Goal: Task Accomplishment & Management: Complete application form

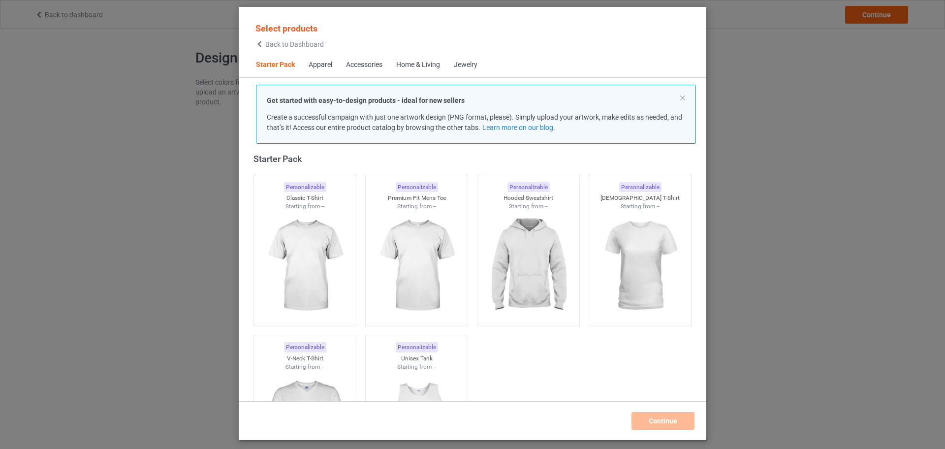
scroll to position [13, 0]
click at [338, 205] on img at bounding box center [304, 267] width 93 height 116
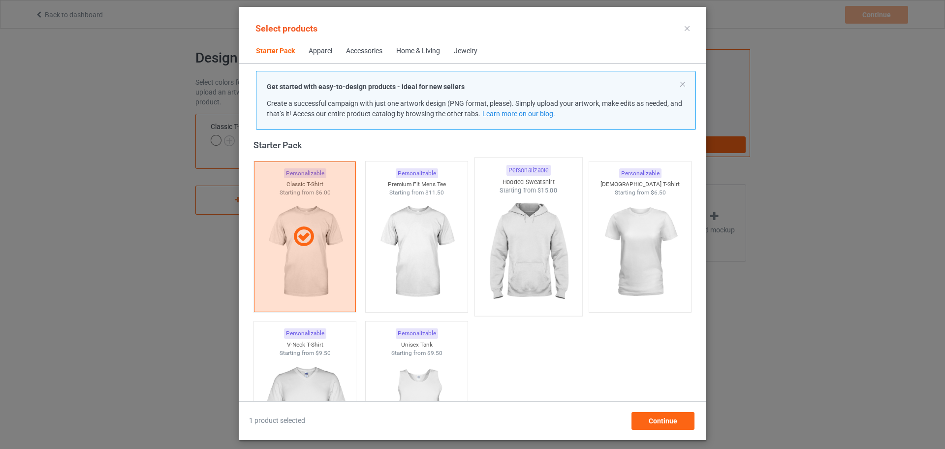
click at [431, 205] on img at bounding box center [528, 253] width 93 height 116
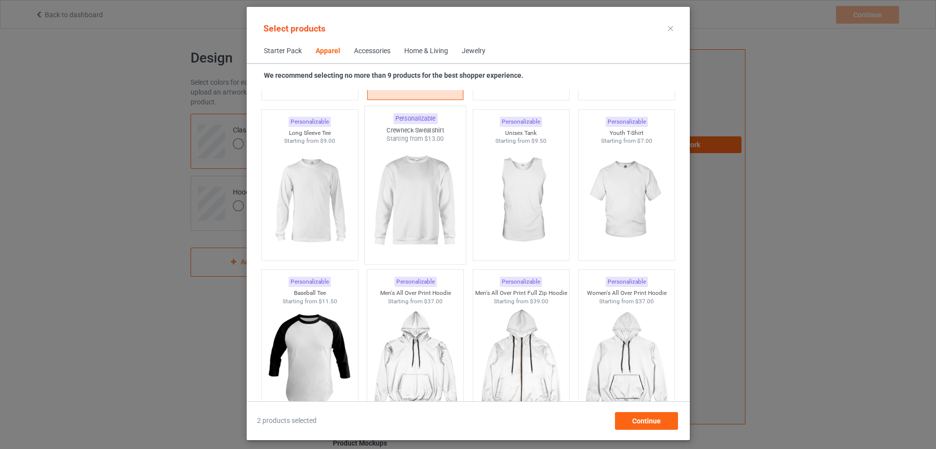
click at [411, 205] on img at bounding box center [415, 201] width 93 height 116
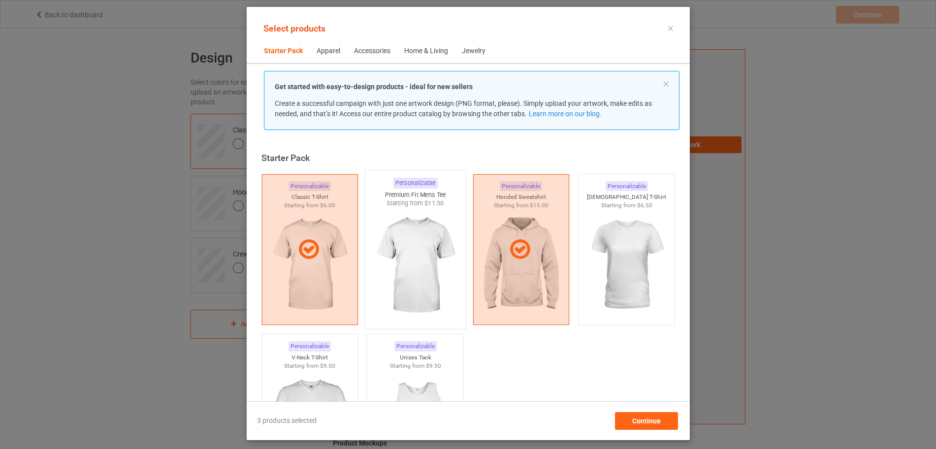
click at [415, 205] on img at bounding box center [415, 266] width 93 height 116
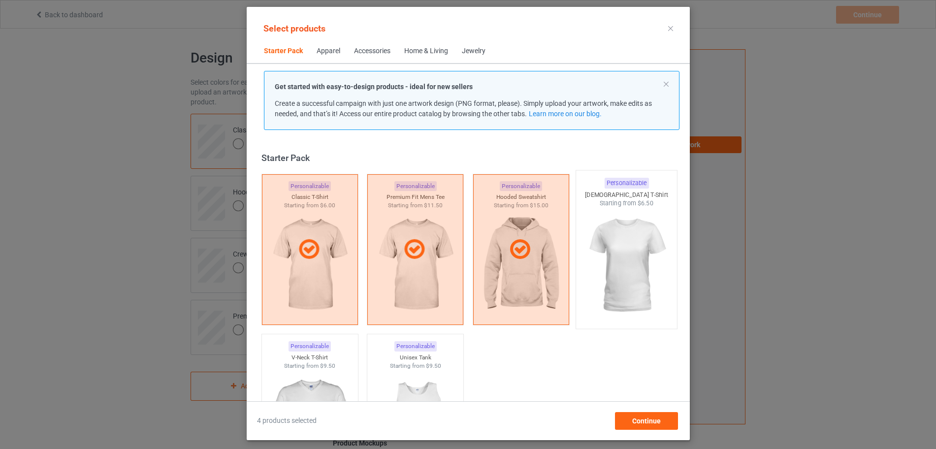
click at [431, 205] on img at bounding box center [626, 266] width 93 height 116
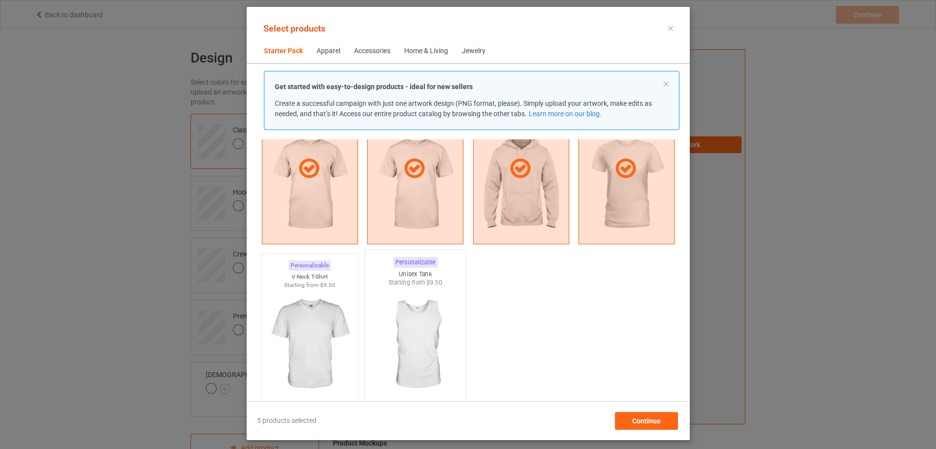
scroll to position [123, 0]
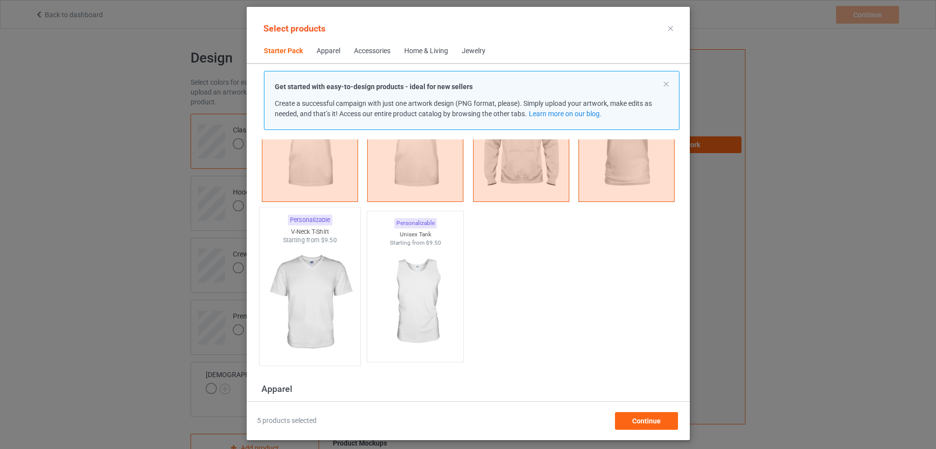
click at [333, 205] on img at bounding box center [309, 303] width 93 height 116
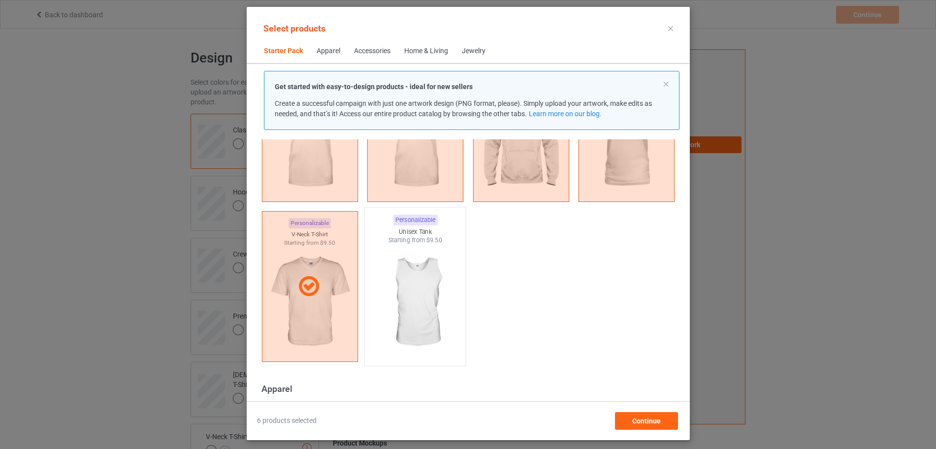
click at [431, 205] on img at bounding box center [415, 303] width 93 height 116
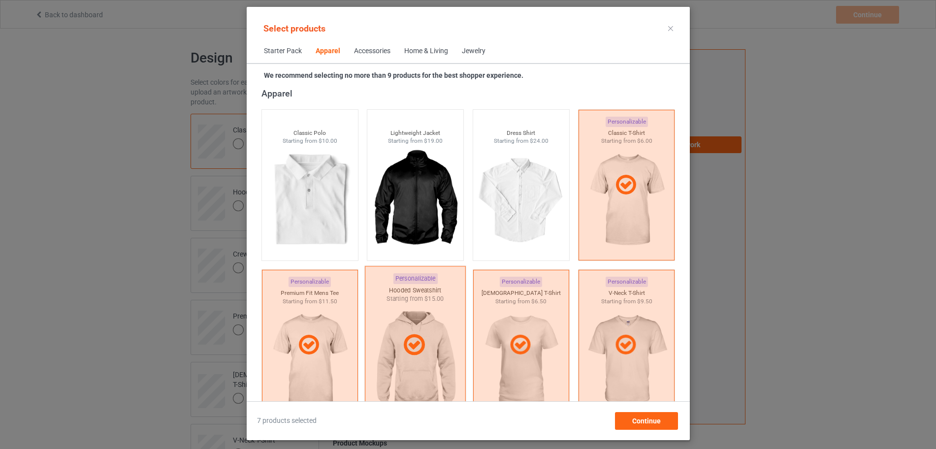
scroll to position [615, 0]
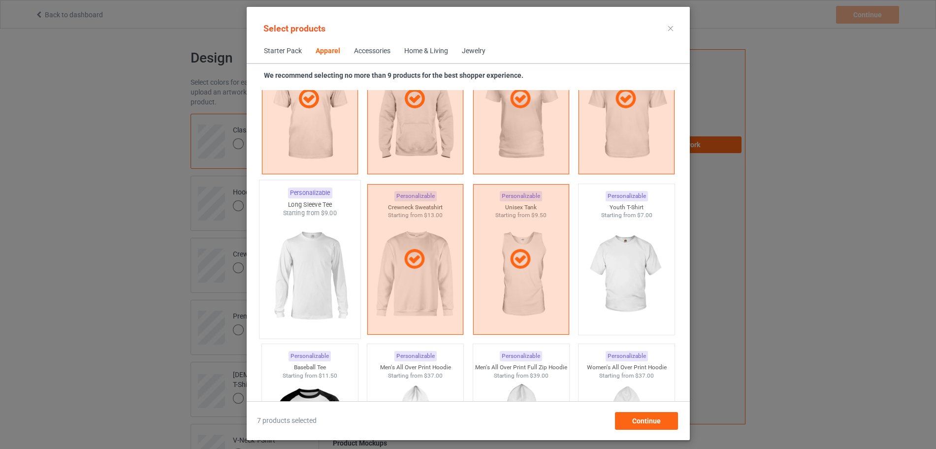
click at [334, 205] on img at bounding box center [309, 276] width 93 height 116
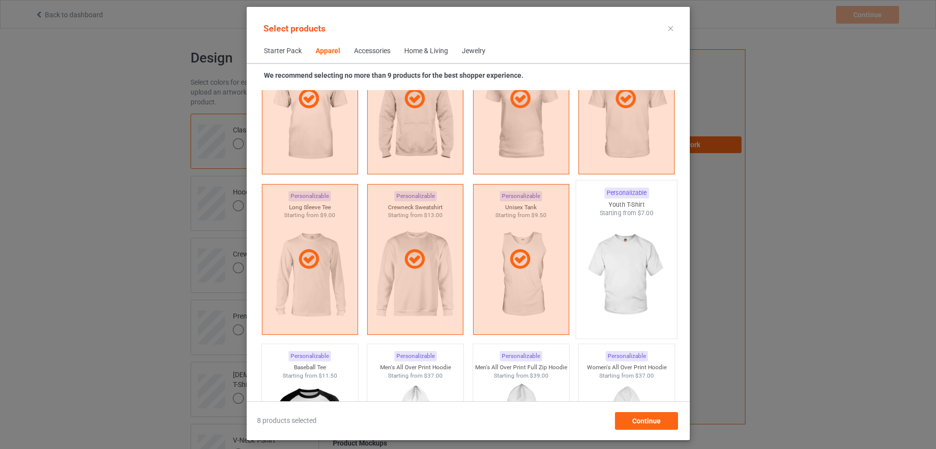
click at [431, 205] on img at bounding box center [626, 276] width 93 height 116
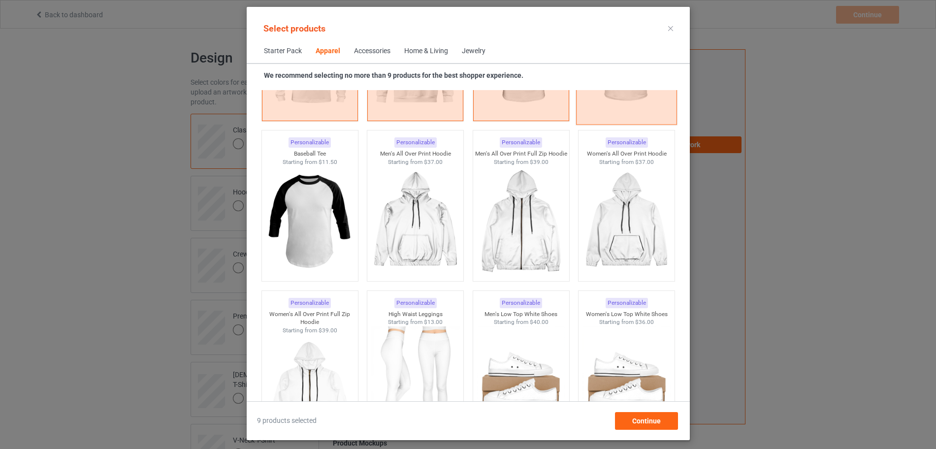
scroll to position [862, 0]
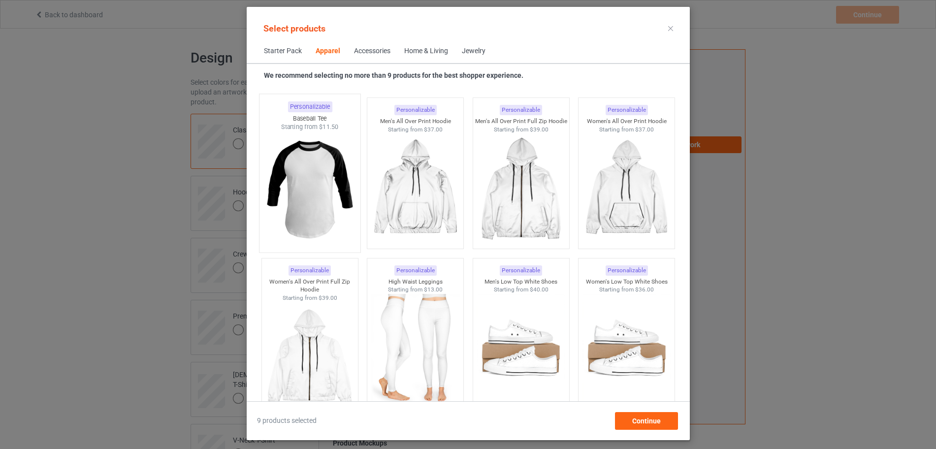
click at [313, 205] on img at bounding box center [309, 189] width 93 height 116
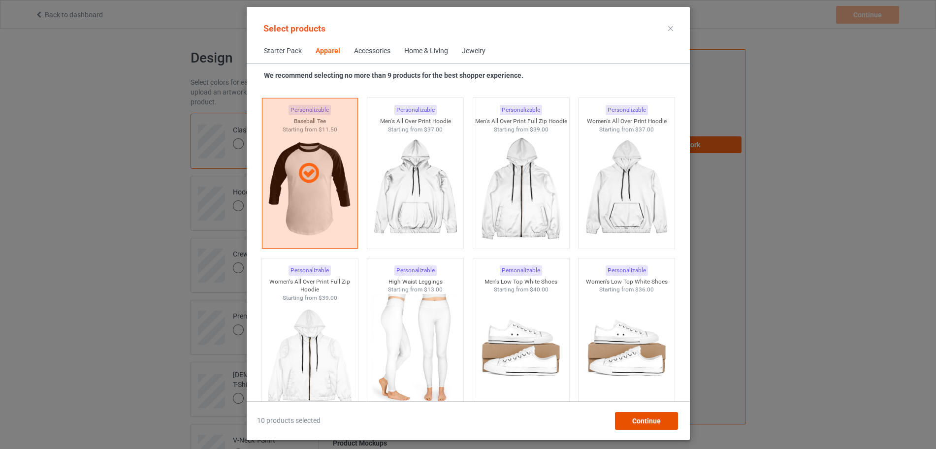
click at [431, 205] on div "Continue" at bounding box center [645, 421] width 63 height 18
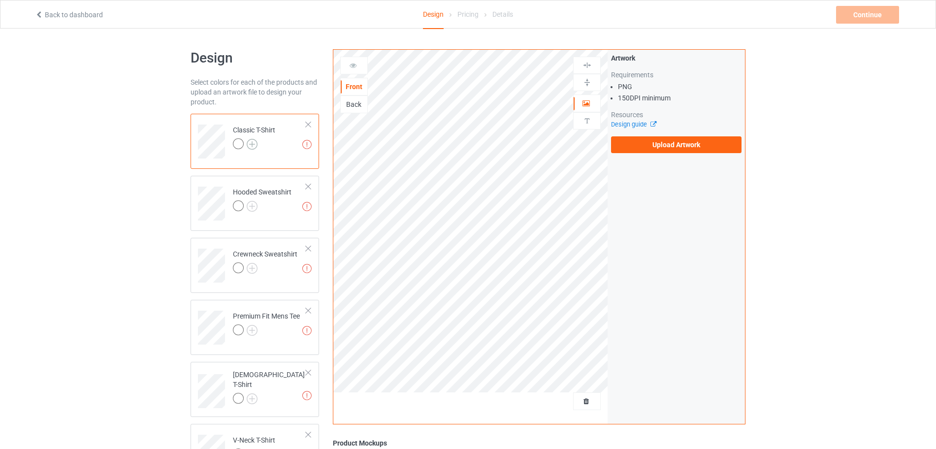
click at [251, 142] on img at bounding box center [252, 144] width 11 height 11
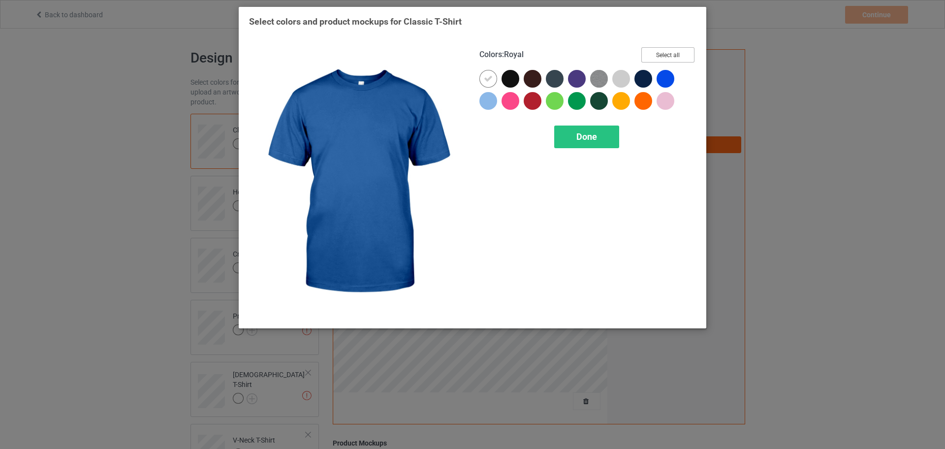
drag, startPoint x: 671, startPoint y: 58, endPoint x: 665, endPoint y: 74, distance: 17.5
click at [431, 58] on button "Select all" at bounding box center [667, 54] width 53 height 15
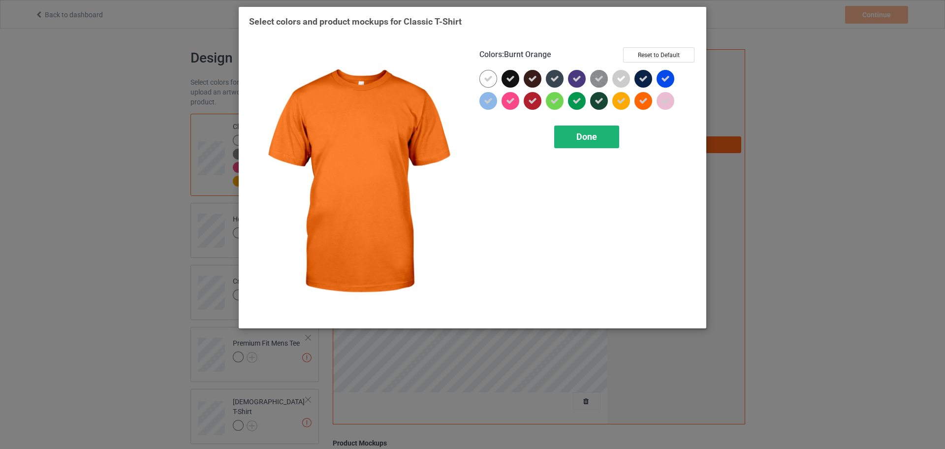
click at [431, 140] on span "Done" at bounding box center [587, 136] width 21 height 10
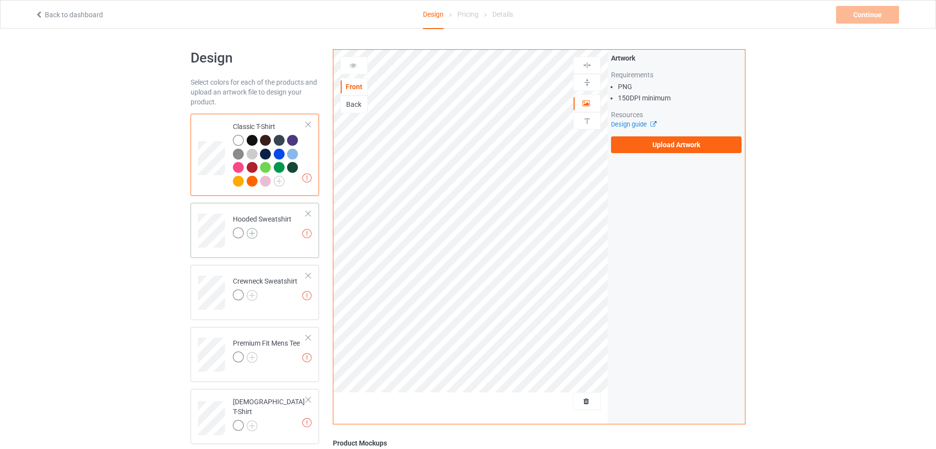
click at [256, 205] on img at bounding box center [252, 233] width 11 height 11
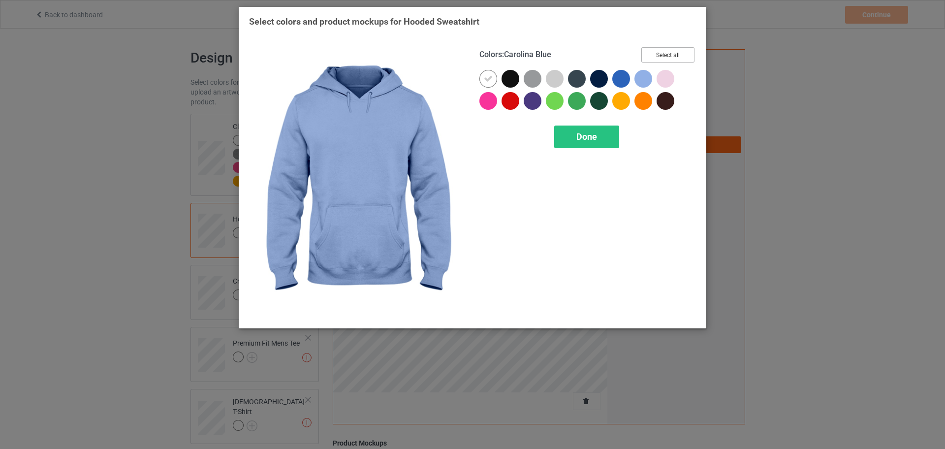
click at [431, 60] on button "Select all" at bounding box center [667, 54] width 53 height 15
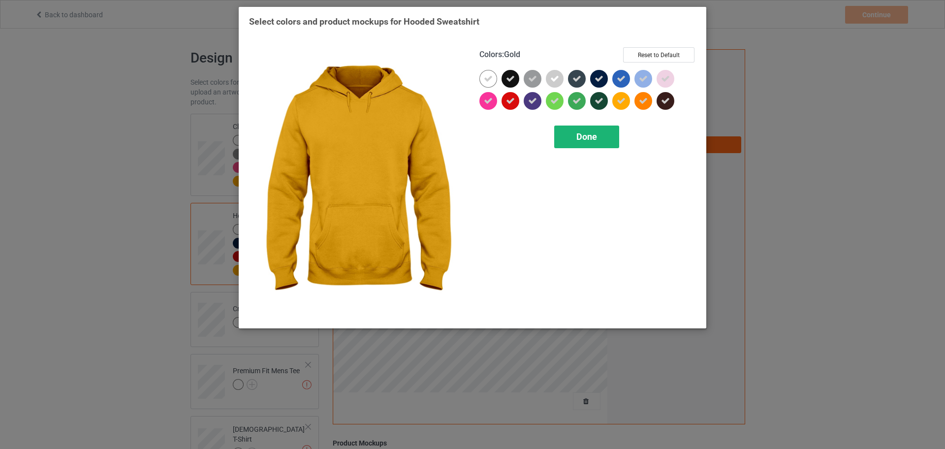
click at [431, 134] on div "Done" at bounding box center [586, 137] width 65 height 23
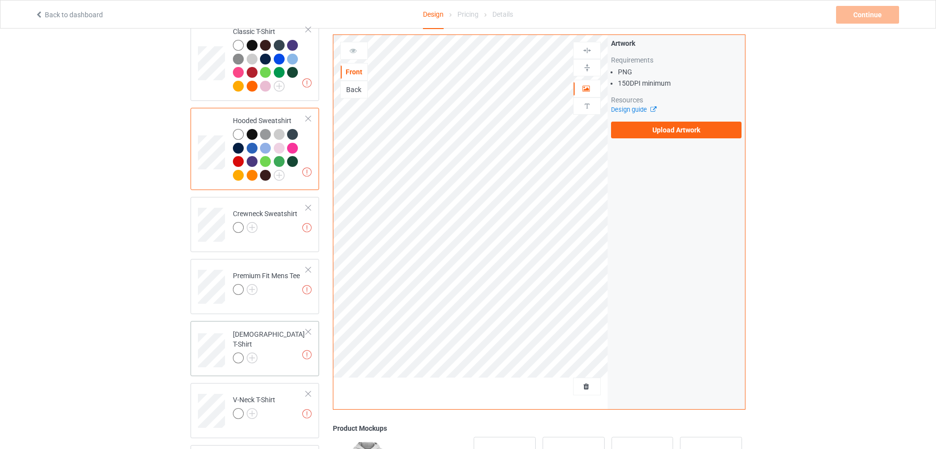
scroll to position [185, 0]
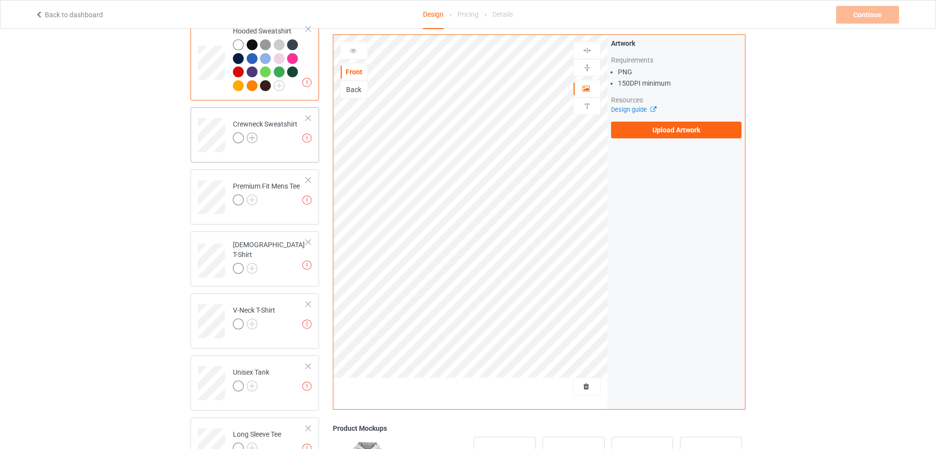
click at [250, 137] on img at bounding box center [252, 137] width 11 height 11
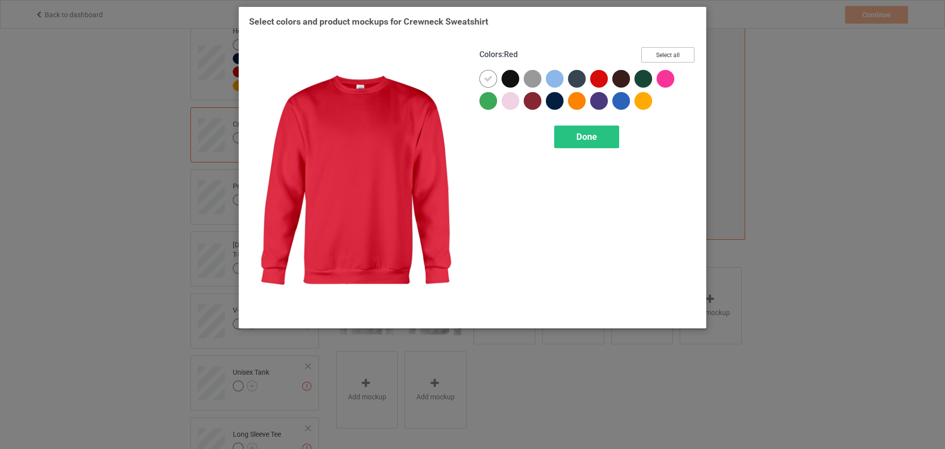
click at [431, 54] on button "Select all" at bounding box center [667, 54] width 53 height 15
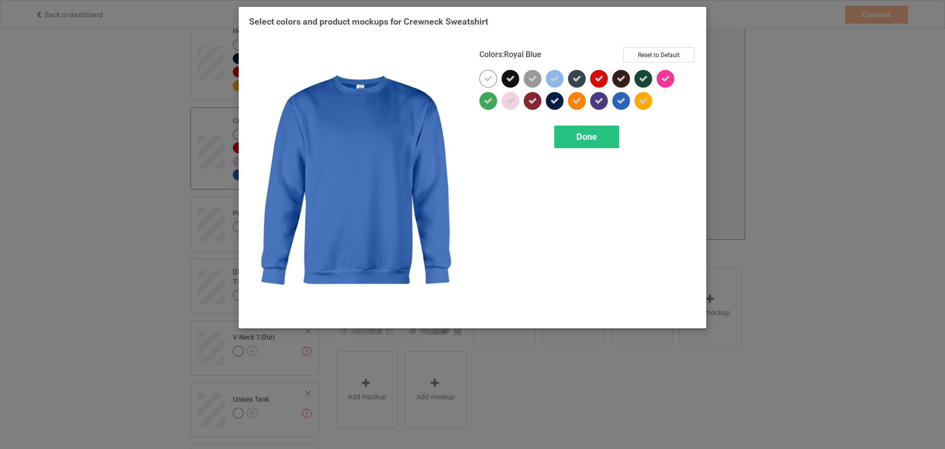
click at [431, 152] on div "Colors : Royal Blue Reset to Default Done" at bounding box center [588, 182] width 230 height 285
click at [431, 139] on span "Done" at bounding box center [587, 136] width 21 height 10
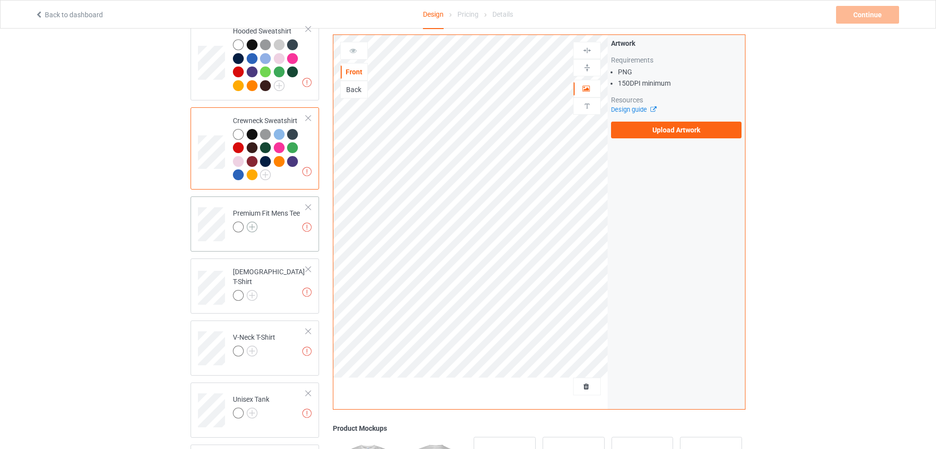
click at [255, 205] on img at bounding box center [252, 227] width 11 height 11
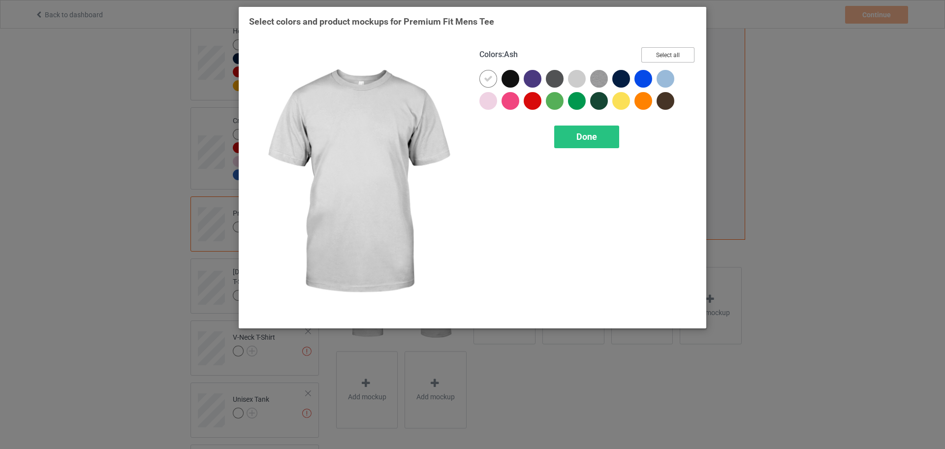
click at [431, 54] on button "Select all" at bounding box center [667, 54] width 53 height 15
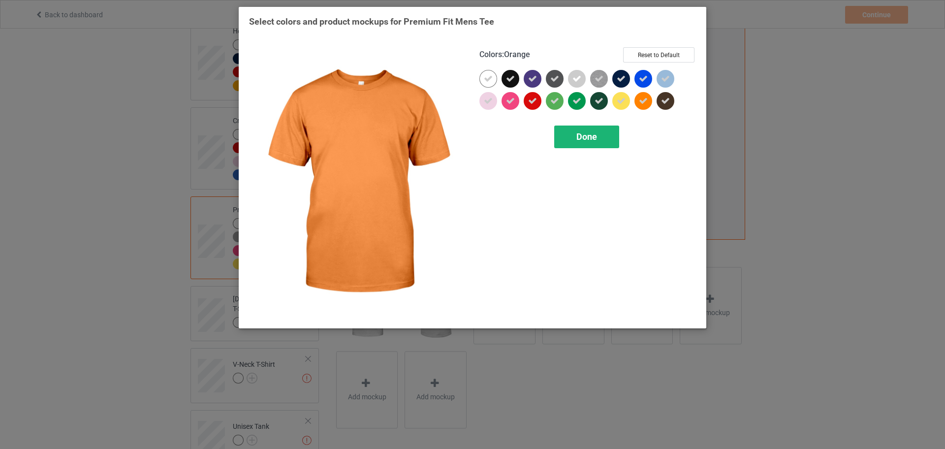
click at [431, 137] on div "Done" at bounding box center [586, 137] width 65 height 23
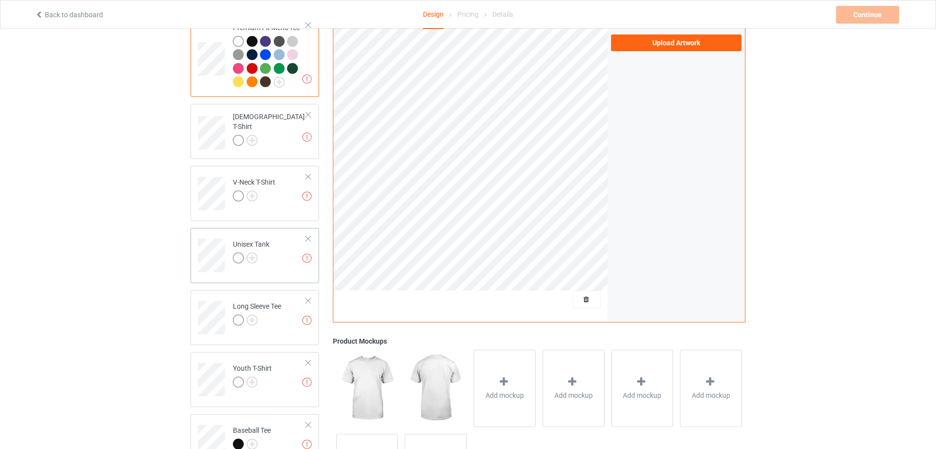
scroll to position [431, 0]
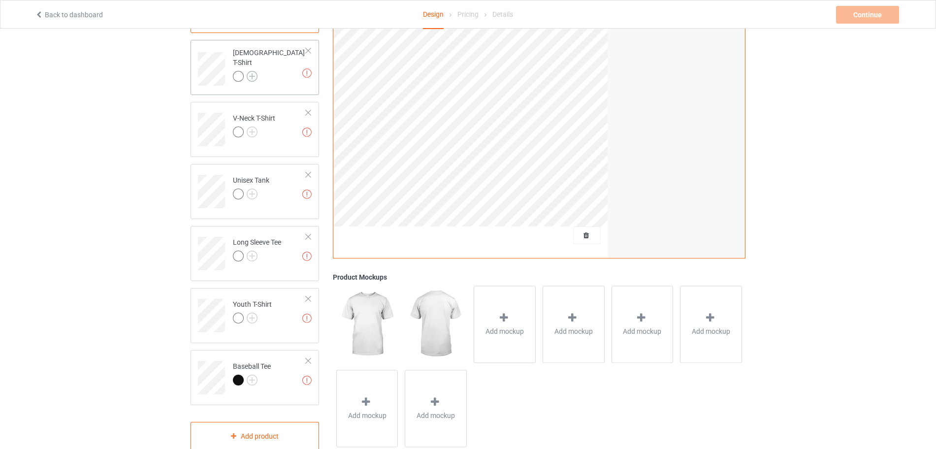
click at [257, 71] on img at bounding box center [252, 76] width 11 height 11
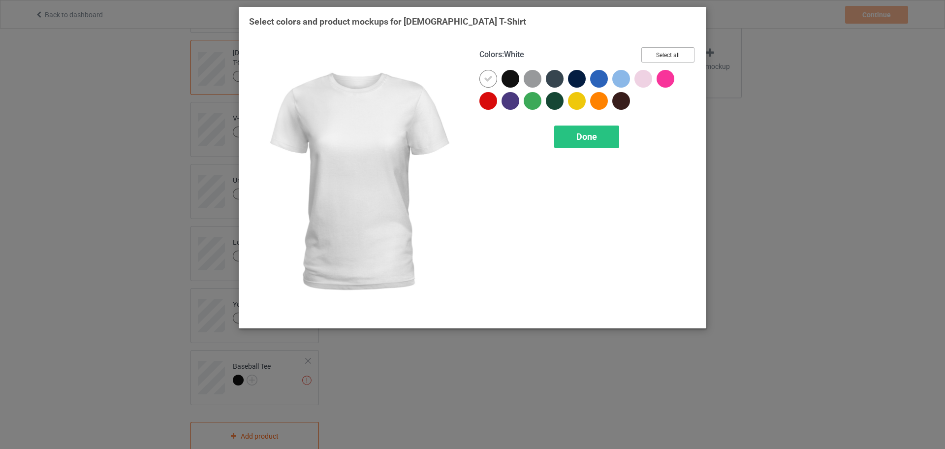
click at [431, 54] on button "Select all" at bounding box center [667, 54] width 53 height 15
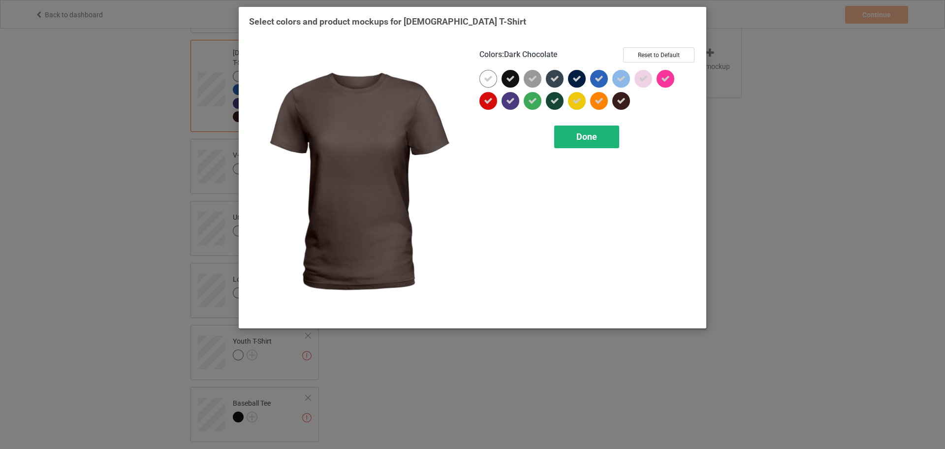
click at [431, 141] on span "Done" at bounding box center [587, 136] width 21 height 10
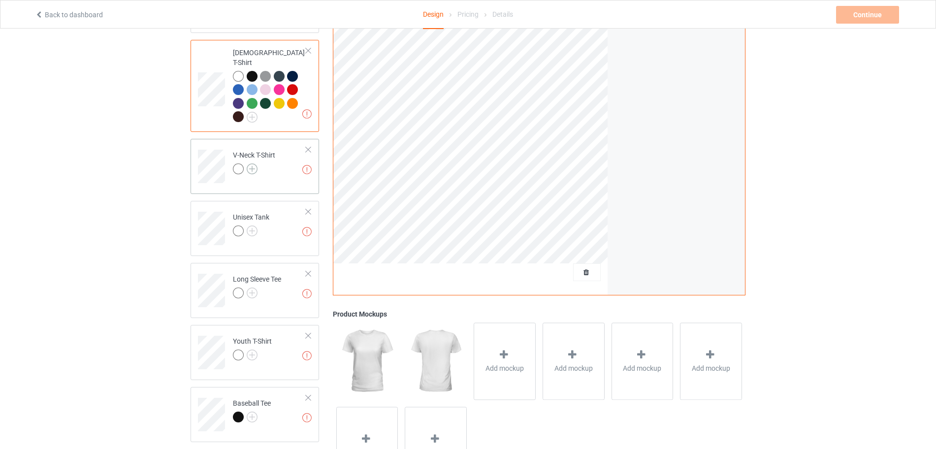
click at [253, 163] on img at bounding box center [252, 168] width 11 height 11
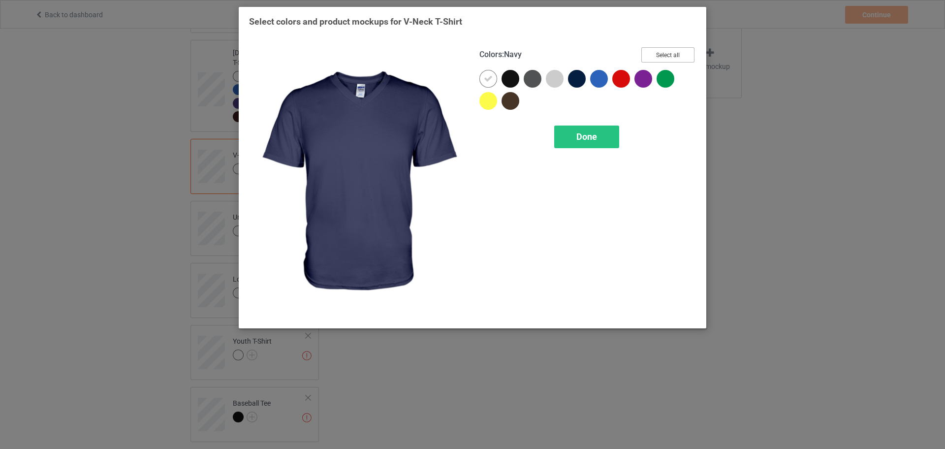
click at [431, 53] on button "Select all" at bounding box center [667, 54] width 53 height 15
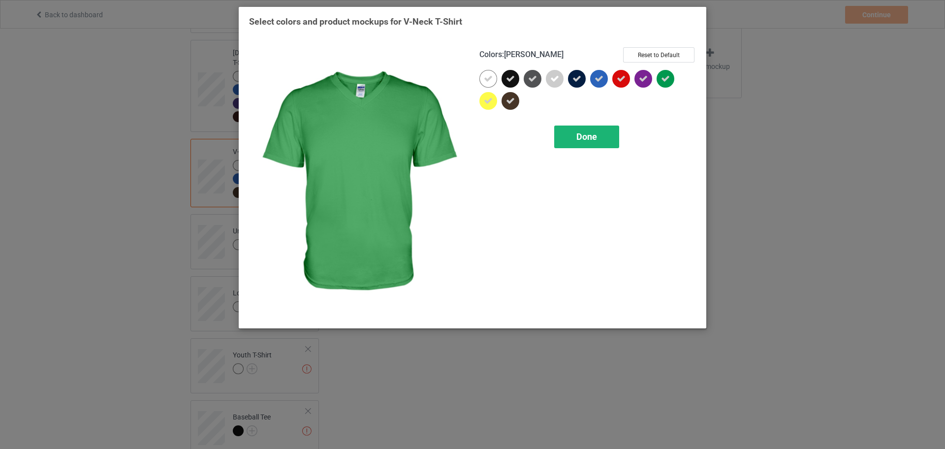
click at [431, 140] on span "Done" at bounding box center [587, 136] width 21 height 10
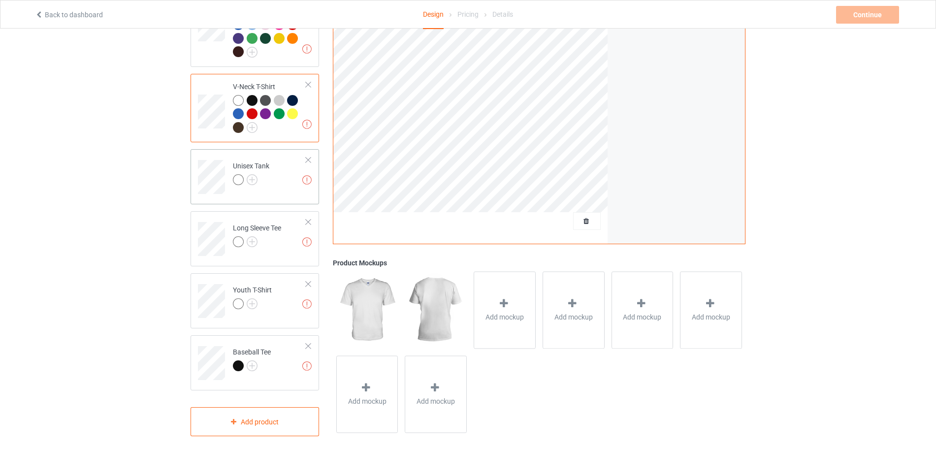
scroll to position [497, 0]
click at [254, 174] on img at bounding box center [252, 178] width 11 height 11
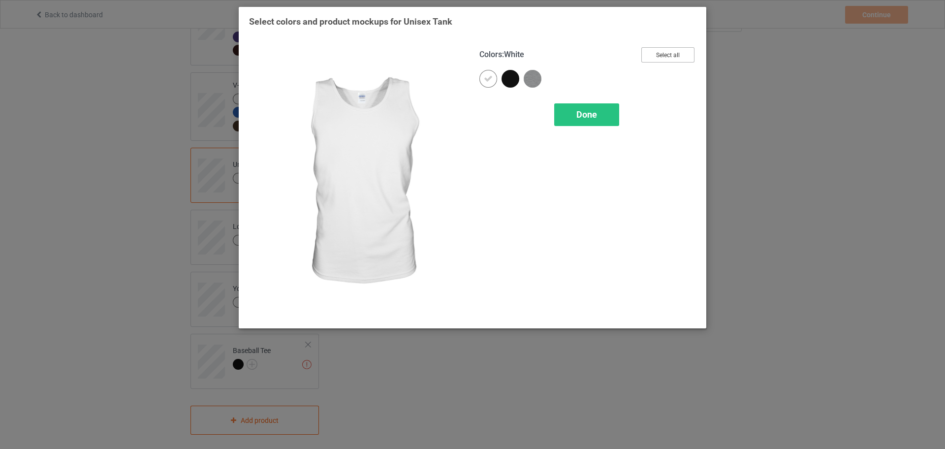
click at [431, 53] on button "Select all" at bounding box center [667, 54] width 53 height 15
click at [431, 115] on div "Done" at bounding box center [586, 114] width 65 height 23
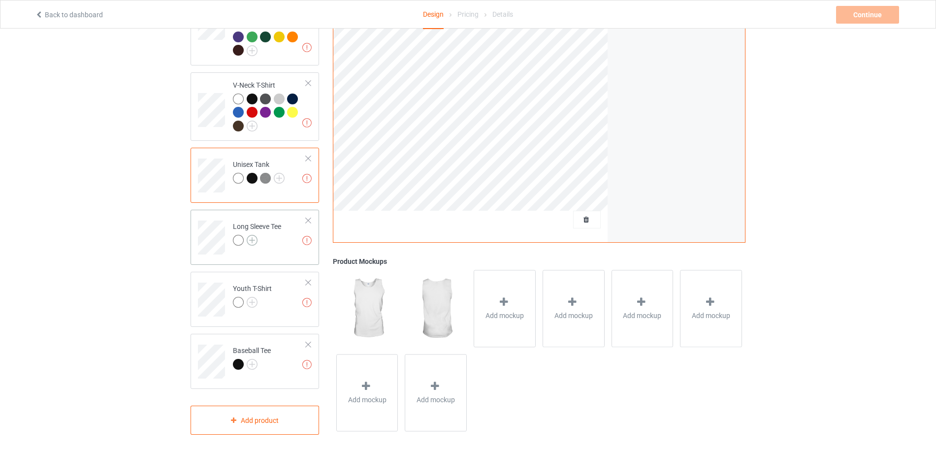
click at [253, 205] on img at bounding box center [252, 240] width 11 height 11
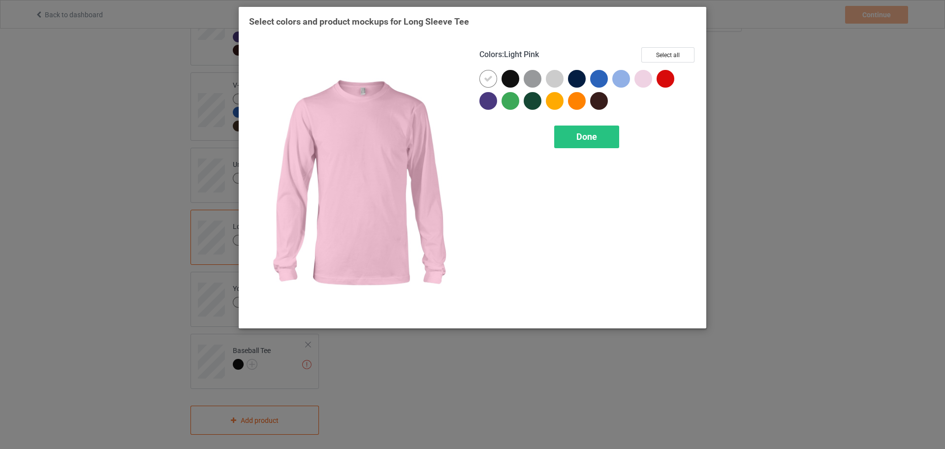
drag, startPoint x: 668, startPoint y: 67, endPoint x: 669, endPoint y: 63, distance: 5.0
click at [431, 64] on div "Colors : Light Pink Select all" at bounding box center [588, 58] width 217 height 23
click at [431, 61] on button "Select all" at bounding box center [667, 54] width 53 height 15
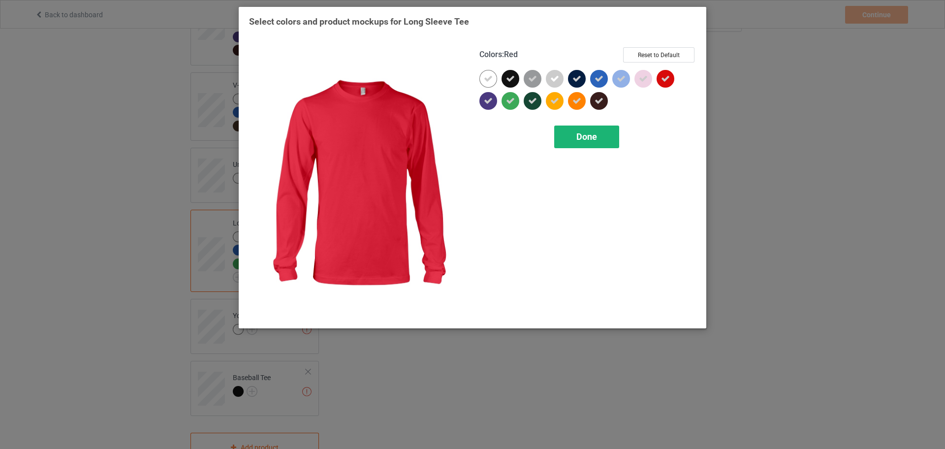
click at [431, 144] on div "Done" at bounding box center [586, 137] width 65 height 23
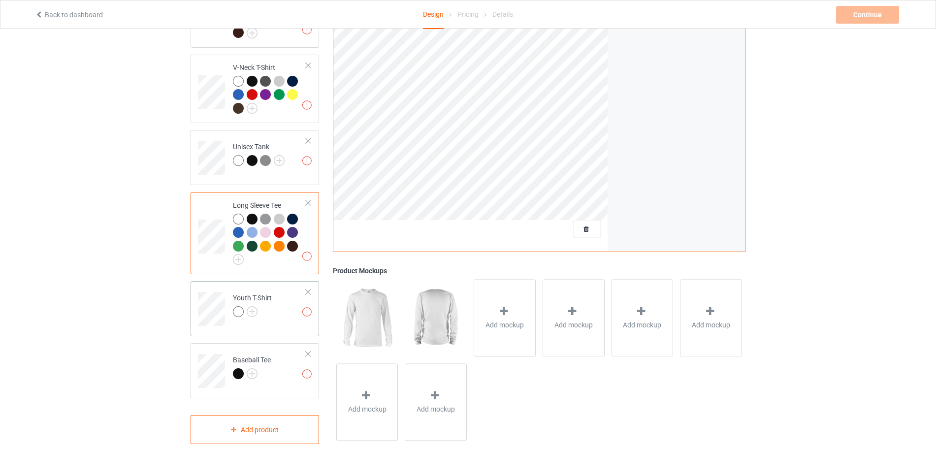
scroll to position [525, 0]
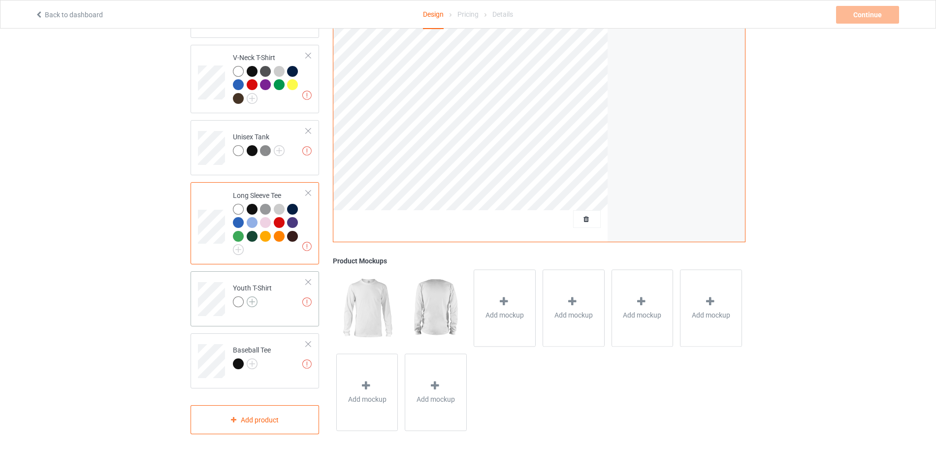
click at [253, 205] on img at bounding box center [252, 301] width 11 height 11
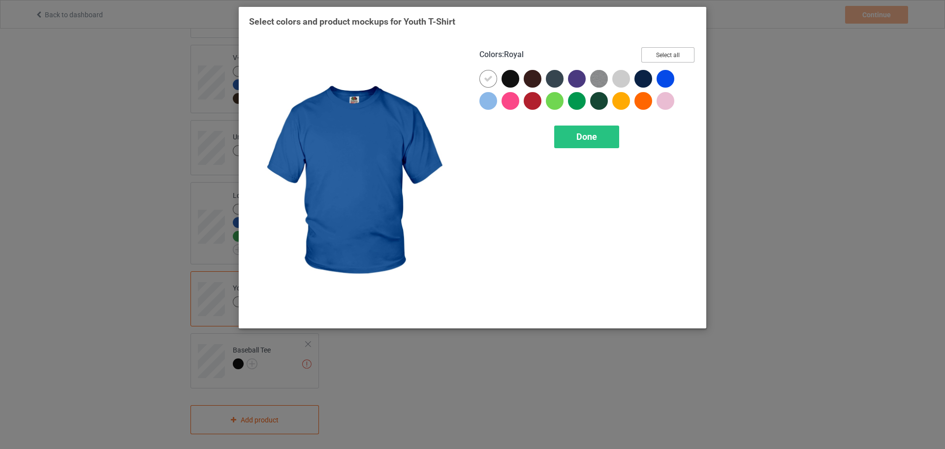
click at [431, 56] on button "Select all" at bounding box center [667, 54] width 53 height 15
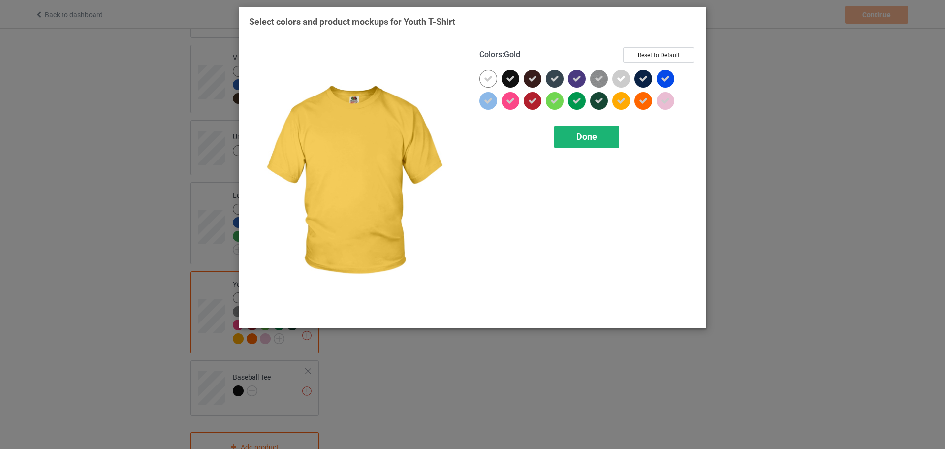
click at [431, 139] on span "Done" at bounding box center [587, 136] width 21 height 10
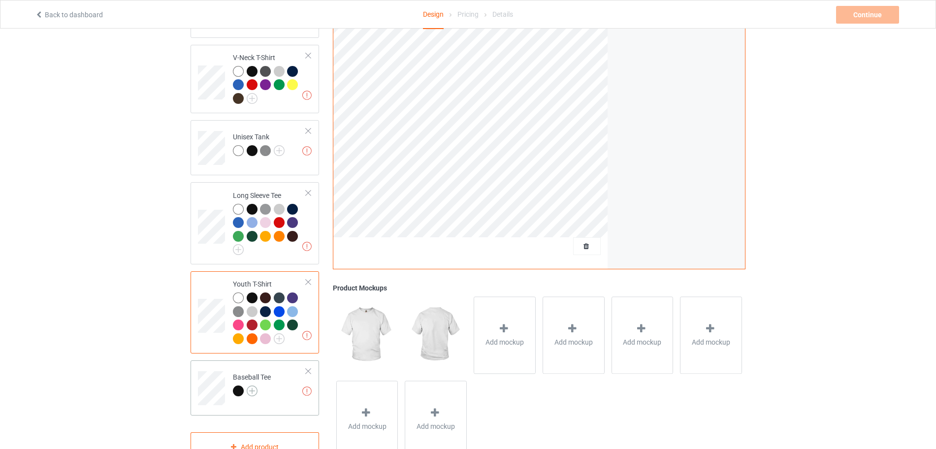
click at [251, 205] on img at bounding box center [252, 390] width 11 height 11
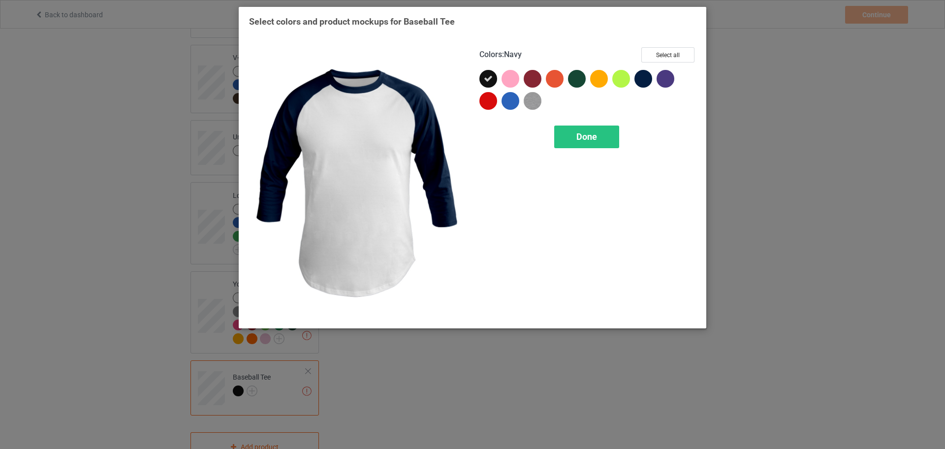
click at [431, 39] on div "Select colors and product mockups for Baseball Tee Colors : Navy Select all Done" at bounding box center [472, 170] width 447 height 309
click at [431, 53] on button "Select all" at bounding box center [667, 54] width 53 height 15
click at [431, 132] on span "Done" at bounding box center [587, 136] width 21 height 10
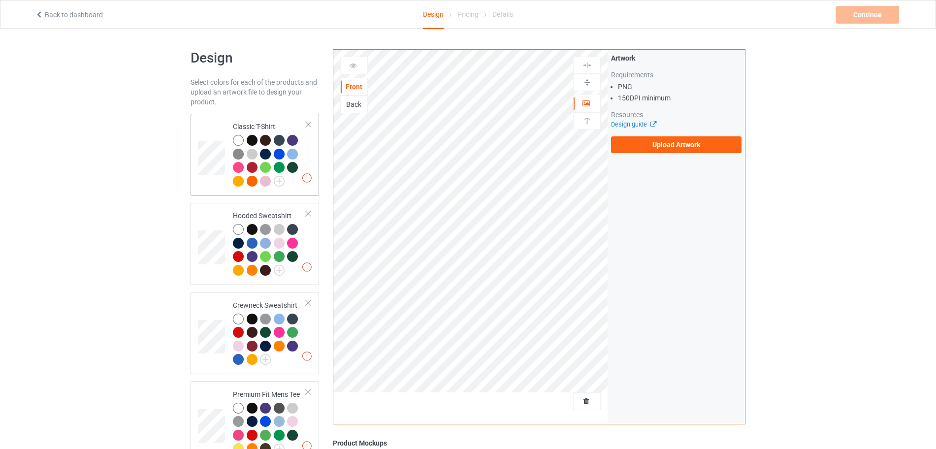
click at [306, 159] on td "Missing artworks Classic T-Shirt" at bounding box center [269, 155] width 84 height 74
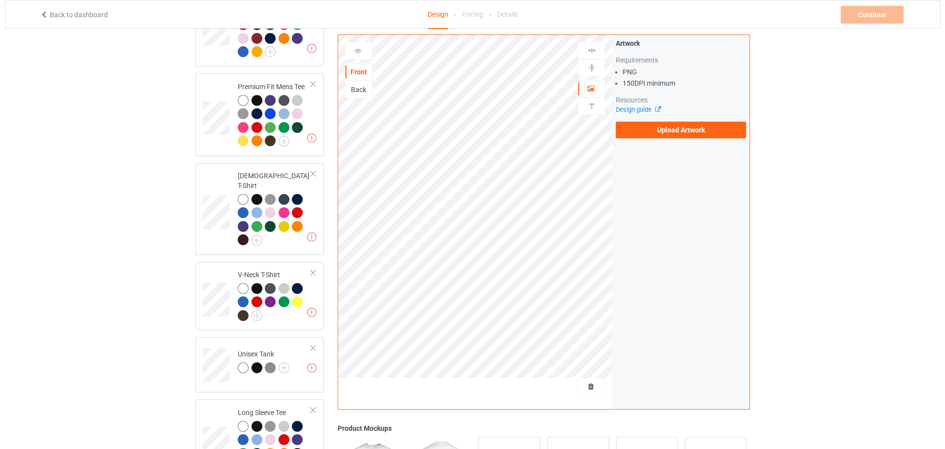
scroll to position [567, 0]
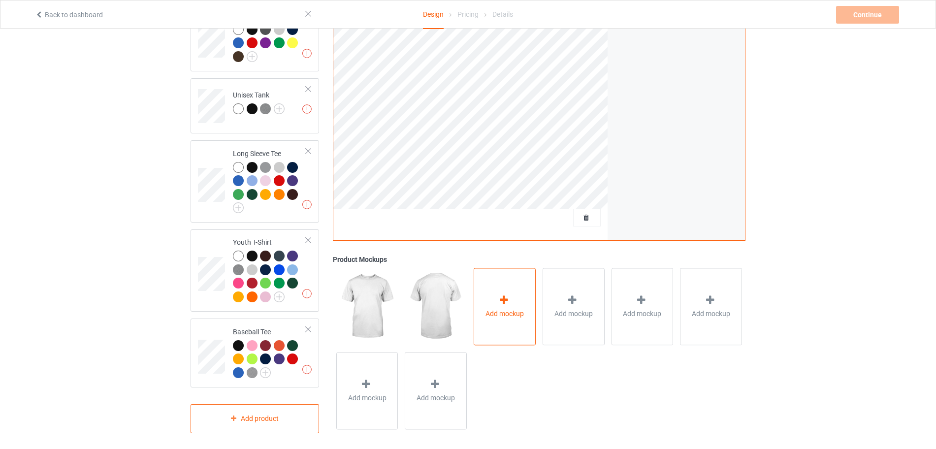
click at [431, 205] on div "Add mockup" at bounding box center [505, 306] width 62 height 77
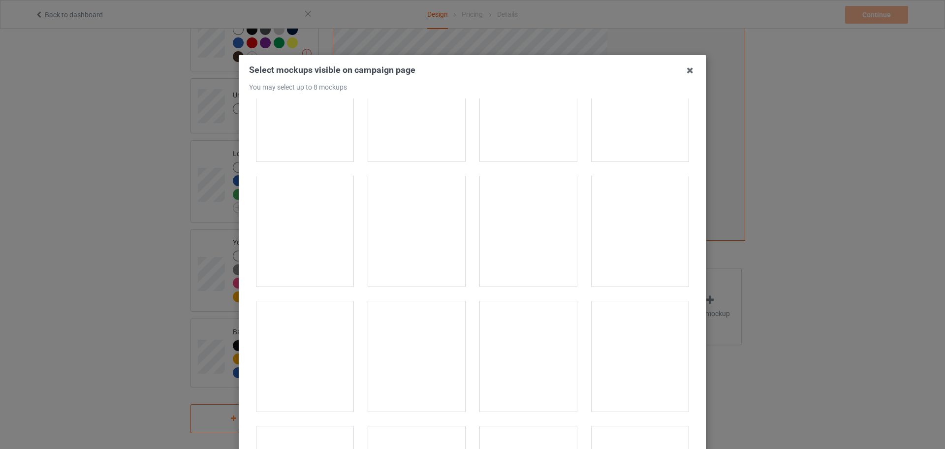
scroll to position [185, 0]
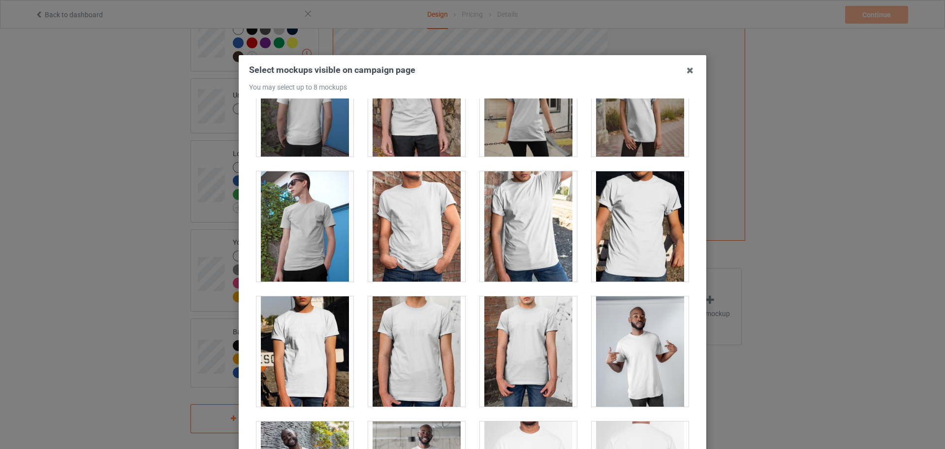
click at [431, 147] on div at bounding box center [528, 101] width 97 height 110
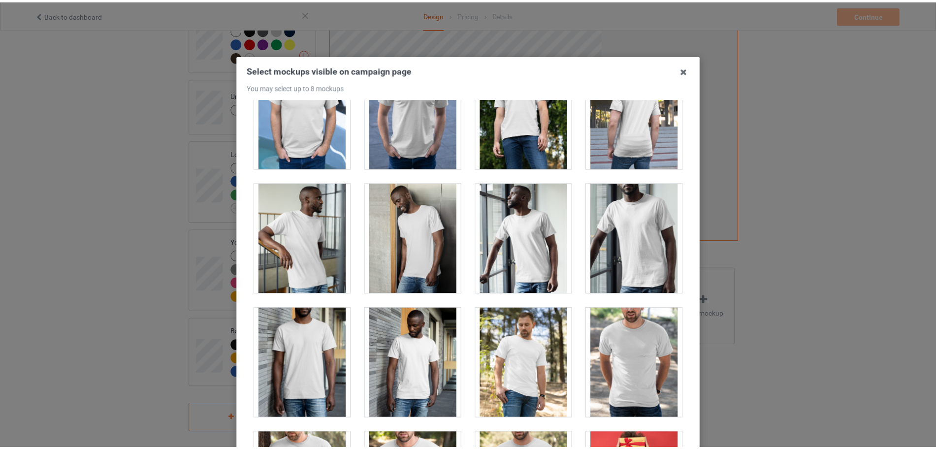
scroll to position [615, 0]
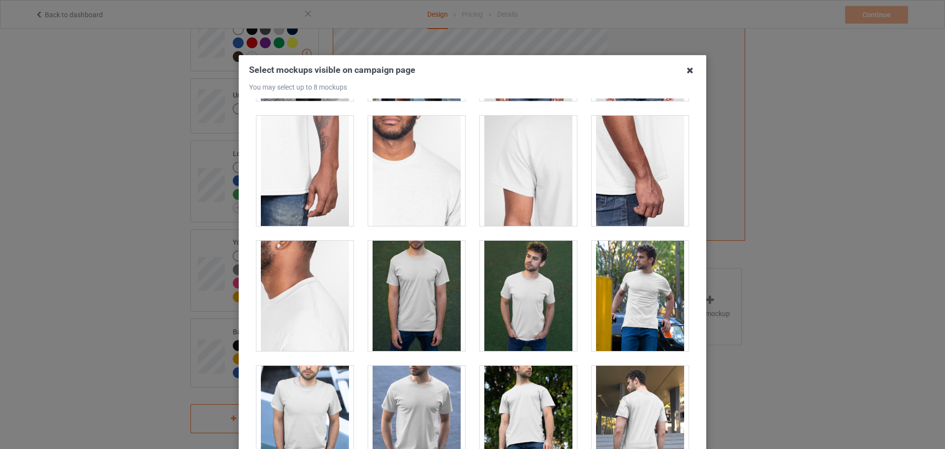
click at [431, 72] on icon at bounding box center [690, 71] width 16 height 16
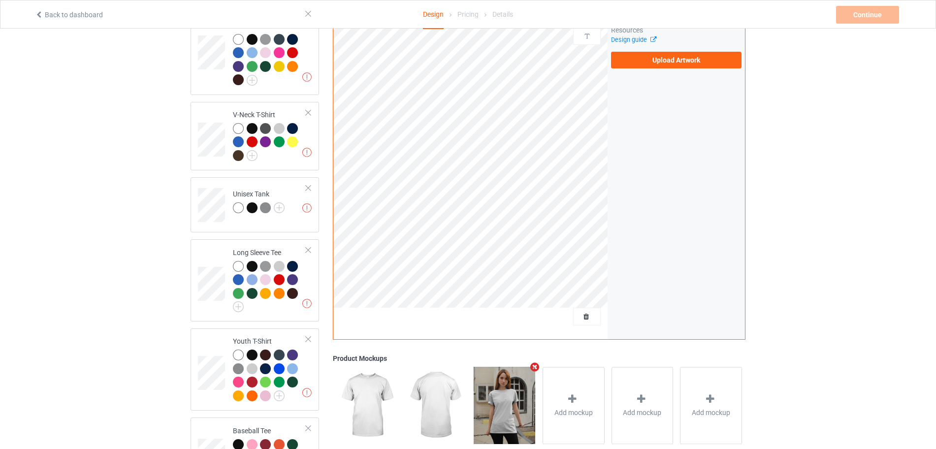
scroll to position [320, 0]
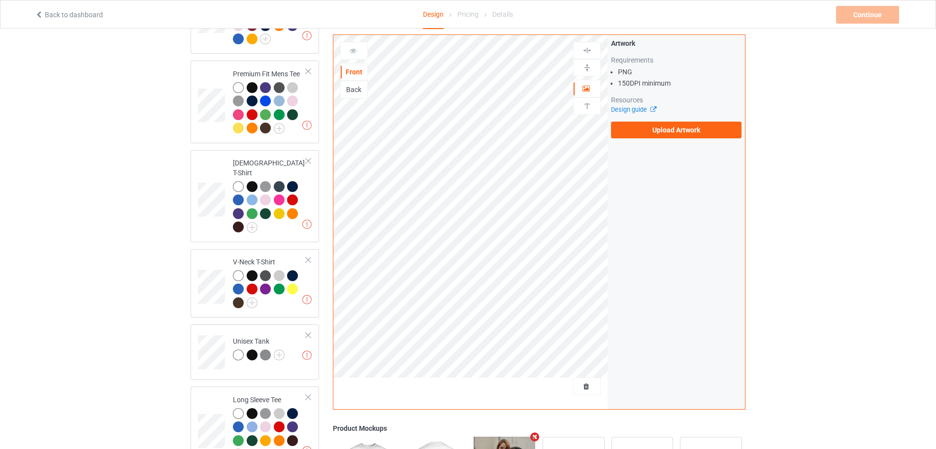
click at [431, 114] on div "Design guide" at bounding box center [676, 110] width 130 height 10
click at [431, 129] on label "Upload Artwork" at bounding box center [676, 130] width 130 height 17
click at [0, 0] on input "Upload Artwork" at bounding box center [0, 0] width 0 height 0
click at [431, 131] on label "Upload Artwork" at bounding box center [676, 130] width 130 height 17
click at [0, 0] on input "Upload Artwork" at bounding box center [0, 0] width 0 height 0
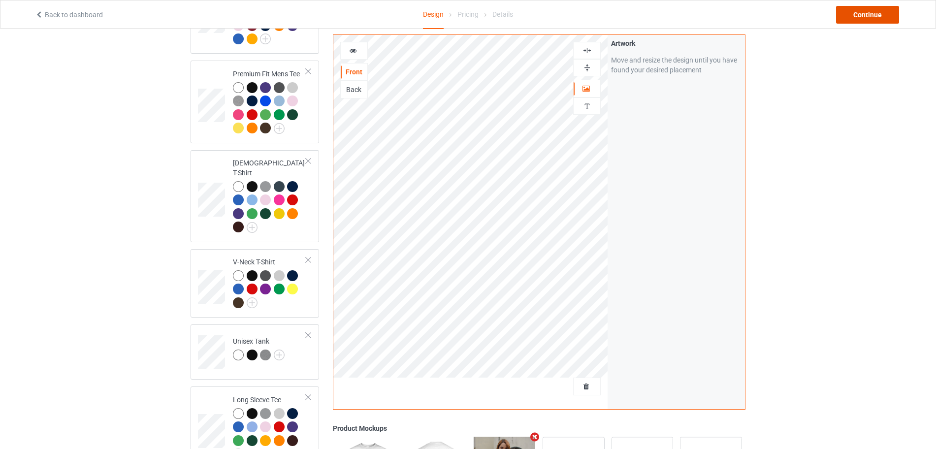
click at [431, 19] on div "Continue" at bounding box center [867, 15] width 63 height 18
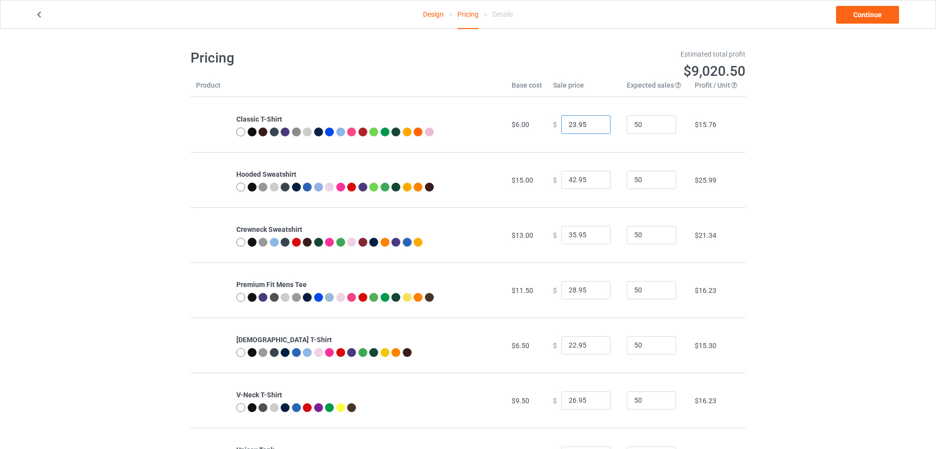
click at [431, 122] on input "23.95" at bounding box center [585, 124] width 49 height 19
click at [431, 122] on input "24.95" at bounding box center [585, 124] width 49 height 19
click at [431, 122] on input "25.95" at bounding box center [585, 124] width 49 height 19
type input "26.95"
click at [431, 122] on input "26.95" at bounding box center [585, 124] width 49 height 19
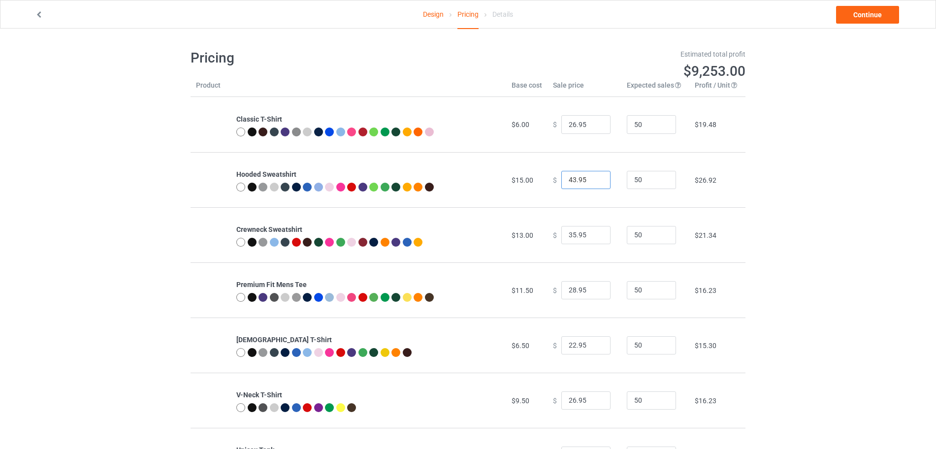
click at [431, 177] on input "43.95" at bounding box center [585, 180] width 49 height 19
type input "44.95"
click at [431, 177] on input "44.95" at bounding box center [585, 180] width 49 height 19
click at [431, 205] on input "36.95" at bounding box center [585, 235] width 49 height 19
type input "37.95"
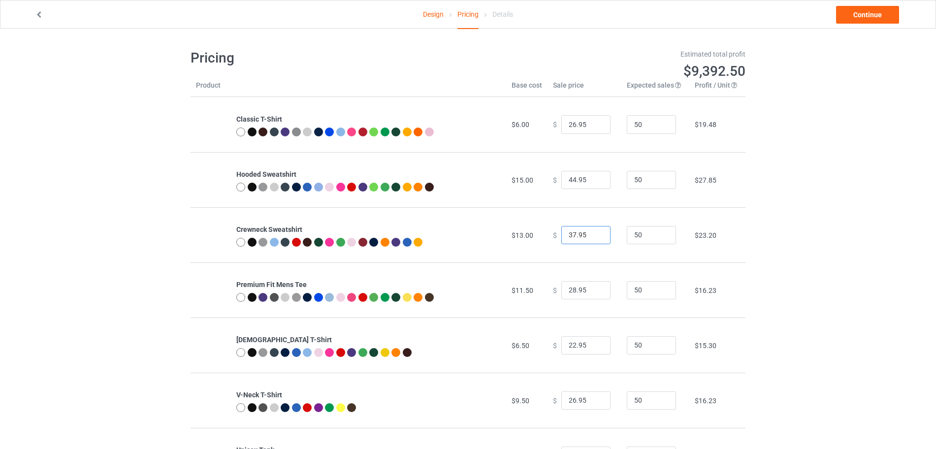
click at [431, 205] on input "37.95" at bounding box center [585, 235] width 49 height 19
click at [431, 205] on input "29.95" at bounding box center [585, 290] width 49 height 19
type input "30.95"
click at [431, 205] on input "30.95" at bounding box center [585, 290] width 49 height 19
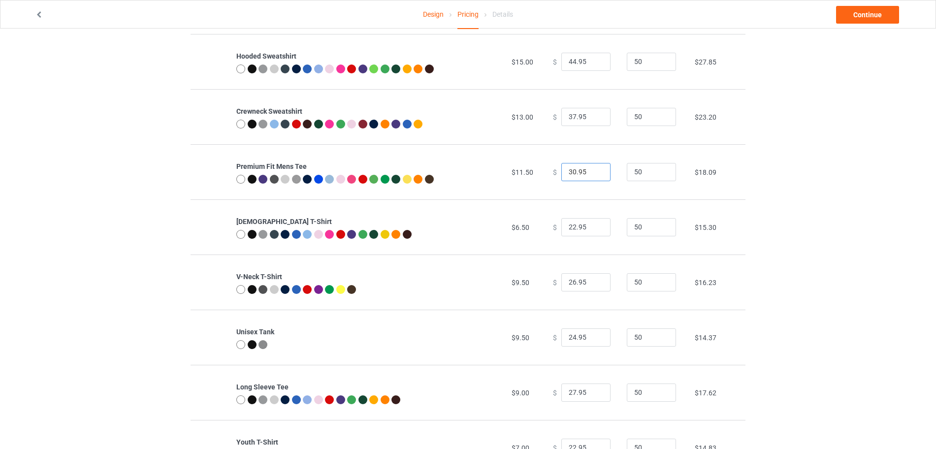
scroll to position [123, 0]
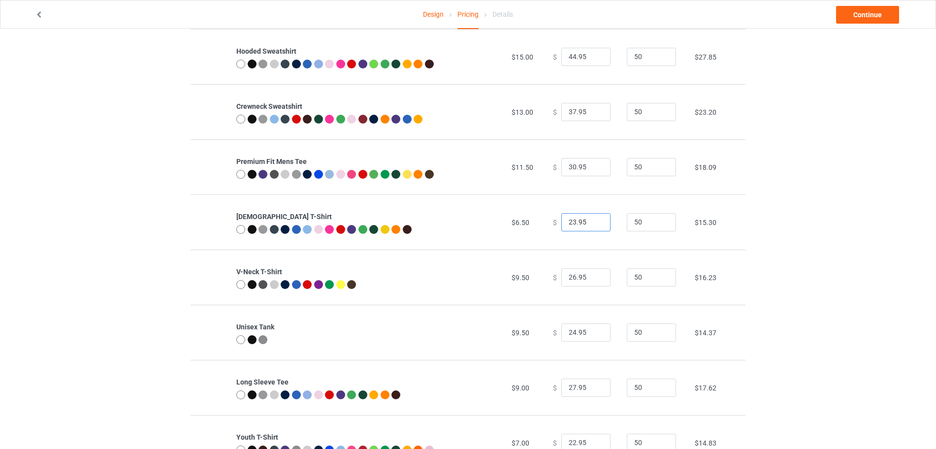
click at [431, 205] on input "23.95" at bounding box center [585, 222] width 49 height 19
click at [431, 205] on input "24.95" at bounding box center [585, 222] width 49 height 19
type input "25.95"
click at [431, 205] on input "25.95" at bounding box center [585, 222] width 49 height 19
click at [431, 205] on input "27.95" at bounding box center [585, 277] width 49 height 19
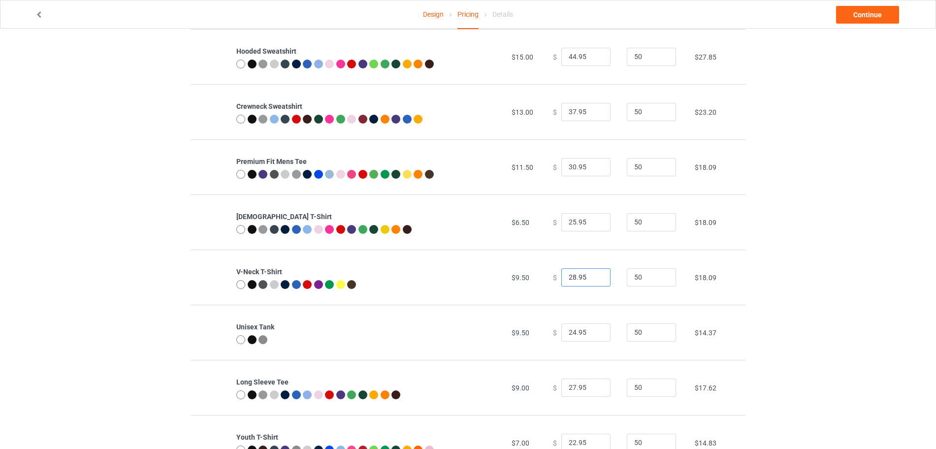
type input "28.95"
click at [431, 205] on input "28.95" at bounding box center [585, 277] width 49 height 19
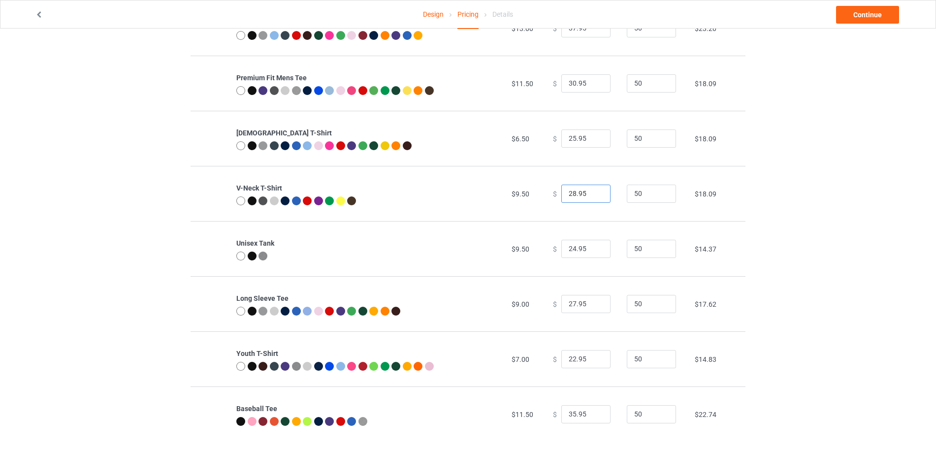
scroll to position [221, 0]
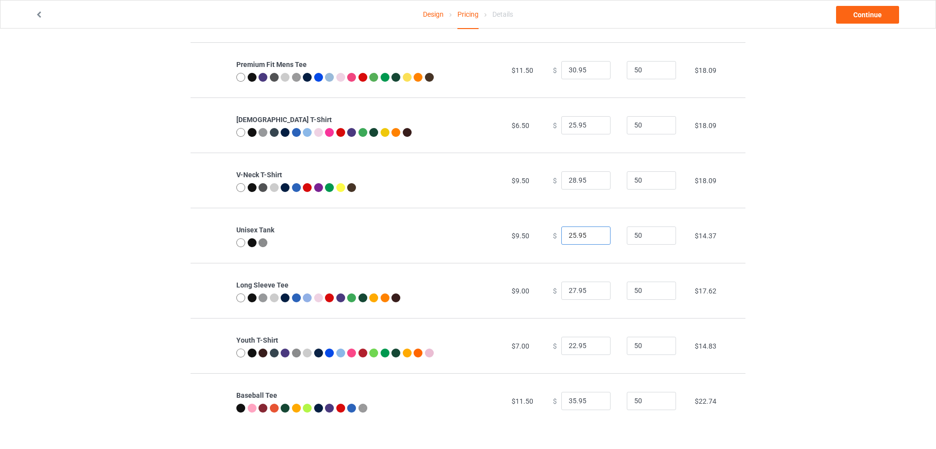
click at [431, 205] on input "25.95" at bounding box center [585, 235] width 49 height 19
type input "26.95"
click at [431, 205] on input "26.95" at bounding box center [585, 235] width 49 height 19
click at [431, 205] on input "28.95" at bounding box center [585, 291] width 49 height 19
type input "29.95"
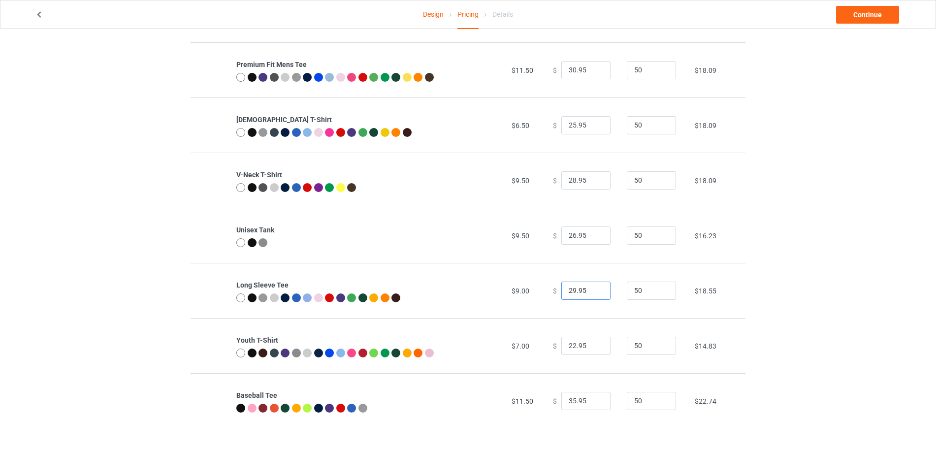
click at [431, 205] on input "29.95" at bounding box center [585, 291] width 49 height 19
click at [431, 19] on link "Continue" at bounding box center [867, 15] width 63 height 18
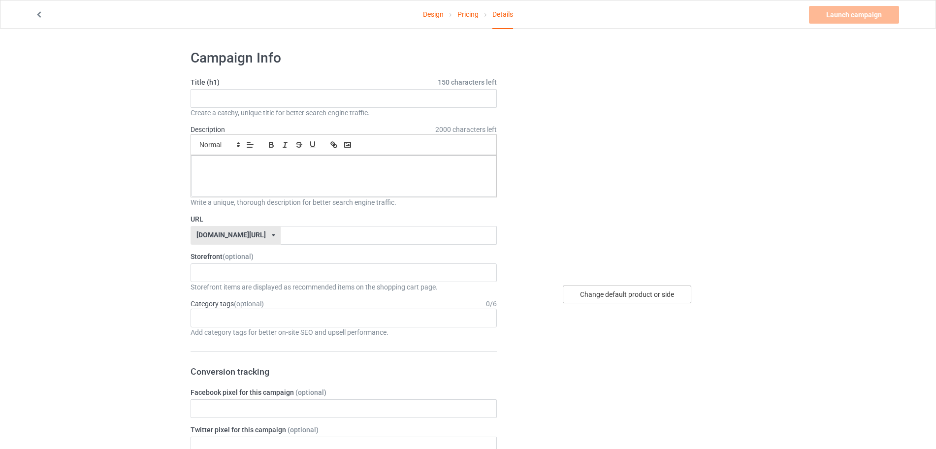
click at [431, 205] on div "Change default product or side" at bounding box center [627, 295] width 128 height 18
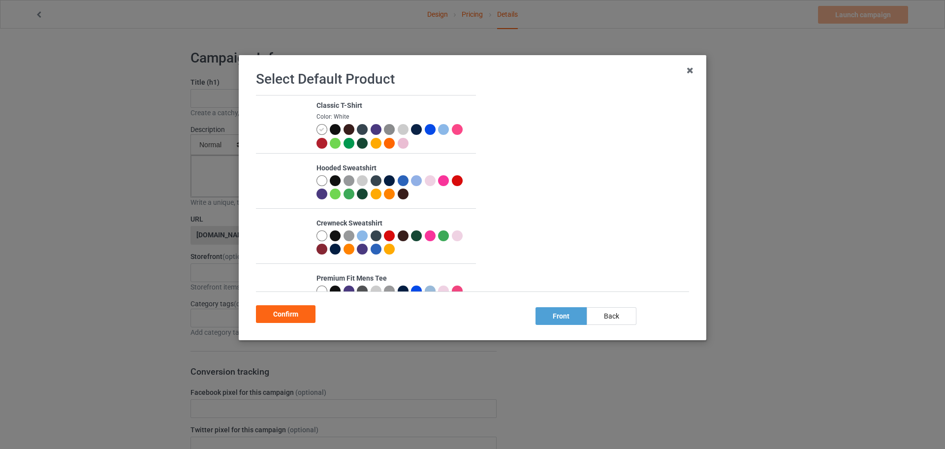
click at [337, 123] on td "Classic T-Shirt Color: White" at bounding box center [393, 125] width 165 height 58
click at [333, 127] on div at bounding box center [335, 129] width 11 height 11
click at [287, 205] on div "Confirm" at bounding box center [286, 314] width 60 height 18
